Goal: Transaction & Acquisition: Download file/media

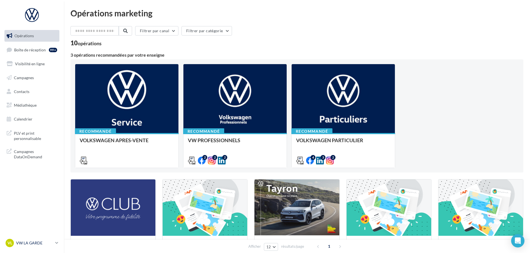
click at [49, 248] on link "VL VW LA GARDE vw-lag-mai" at bounding box center [31, 243] width 55 height 11
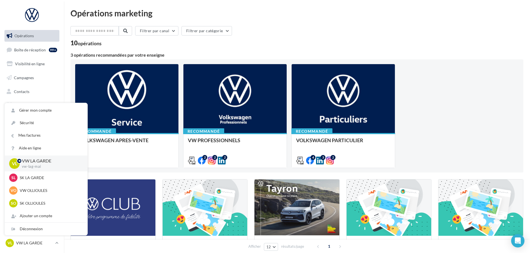
click at [371, 40] on div "Filtrer par canal Filtrer par catégorie 10 opérations" at bounding box center [297, 36] width 453 height 20
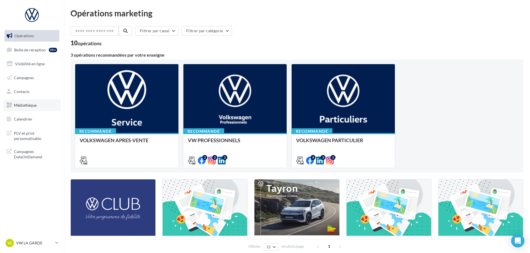
click at [23, 104] on span "Médiathèque" at bounding box center [25, 105] width 23 height 5
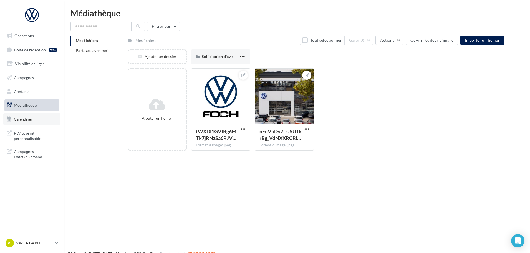
click at [23, 123] on link "Calendrier" at bounding box center [31, 119] width 57 height 12
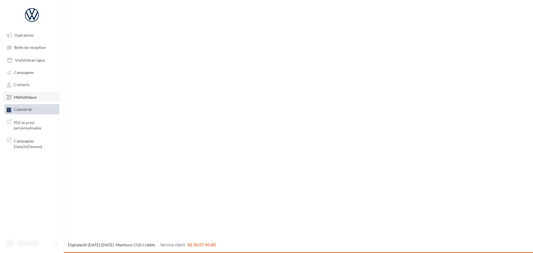
click at [22, 100] on link "Médiathèque" at bounding box center [31, 97] width 57 height 10
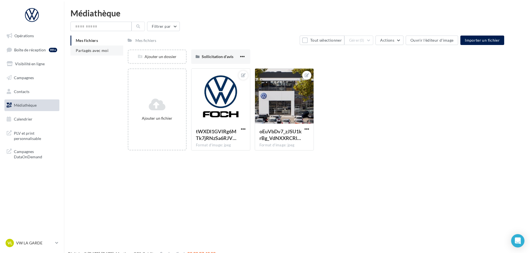
click at [97, 50] on span "Partagés avec moi" at bounding box center [92, 50] width 33 height 5
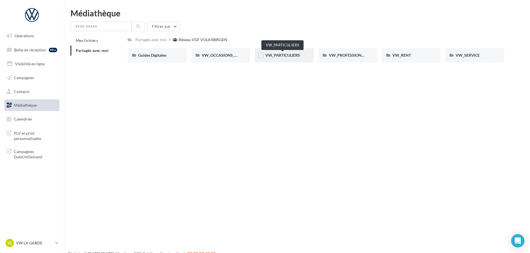
click at [270, 55] on span "VW_PARTICULIERS" at bounding box center [282, 55] width 35 height 5
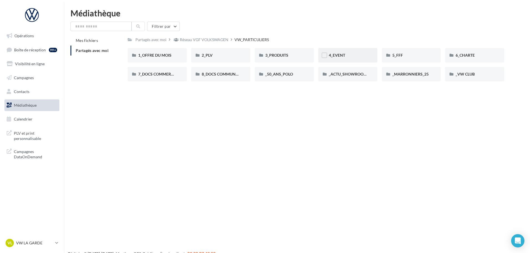
click at [368, 51] on div "4_EVENT" at bounding box center [347, 55] width 59 height 14
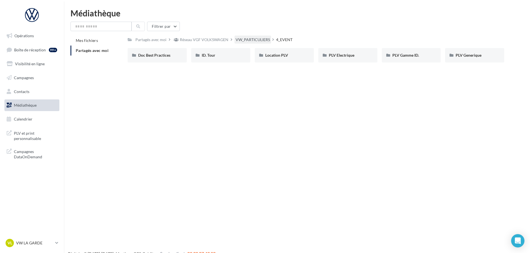
click at [241, 40] on div "VW_PARTICULIERS" at bounding box center [253, 40] width 34 height 6
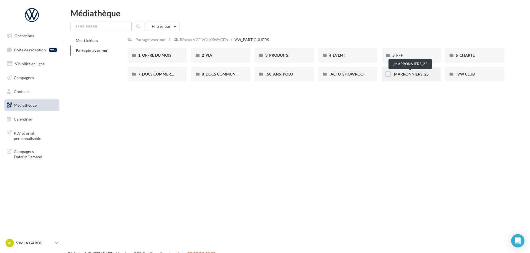
click at [417, 74] on span "_MARRONNIERS_25" at bounding box center [411, 74] width 36 height 5
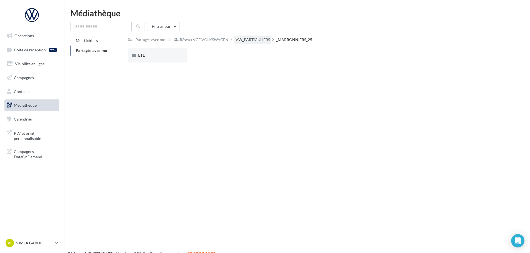
click at [264, 42] on div "VW_PARTICULIERS" at bounding box center [253, 40] width 34 height 6
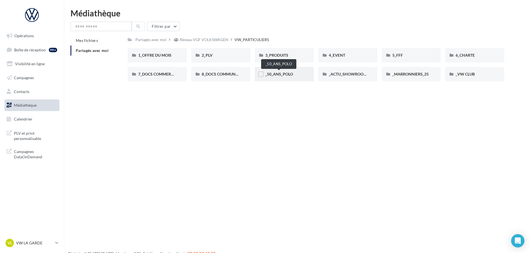
click at [286, 72] on span "_50_ANS_POLO" at bounding box center [279, 74] width 28 height 5
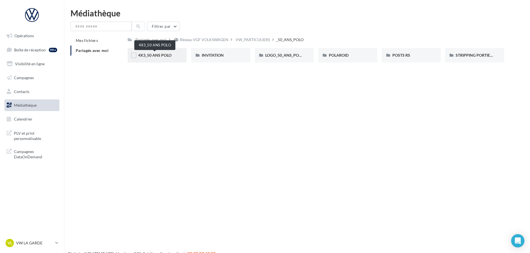
click at [149, 57] on span "4X3_50 ANS POLO" at bounding box center [154, 55] width 33 height 5
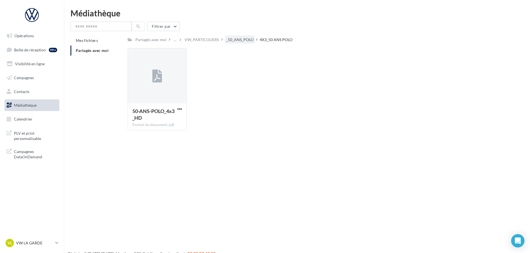
click at [228, 41] on div "_50_ANS_POLO" at bounding box center [239, 40] width 27 height 6
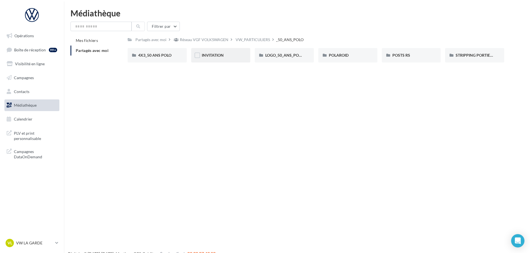
click at [232, 56] on div "INVITATION" at bounding box center [221, 55] width 38 height 6
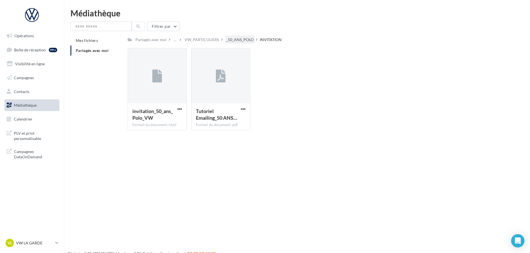
click at [236, 37] on div "_50_ANS_POLO" at bounding box center [239, 40] width 27 height 6
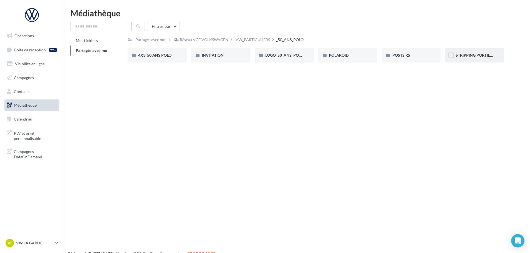
click at [497, 54] on div "STRIPPING PORTIERE" at bounding box center [474, 55] width 59 height 14
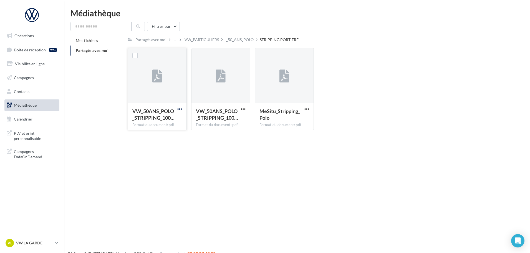
click at [180, 108] on span "button" at bounding box center [179, 109] width 5 height 5
click at [171, 117] on button "Télécharger" at bounding box center [156, 120] width 56 height 14
click at [245, 110] on span "button" at bounding box center [243, 109] width 5 height 5
click at [235, 118] on button "Télécharger" at bounding box center [219, 120] width 56 height 14
click at [180, 108] on span "button" at bounding box center [179, 109] width 5 height 5
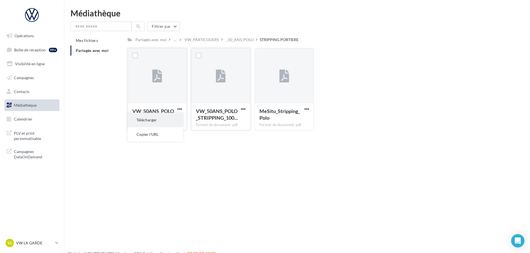
click at [165, 122] on button "Télécharger" at bounding box center [156, 120] width 56 height 14
click at [420, 96] on div "VW_50ANS_POLO_STRIPPING_100… Format du document: pdf VW_50ANS_POLO_STRIPPING_10…" at bounding box center [318, 91] width 381 height 87
